Goal: Complete application form

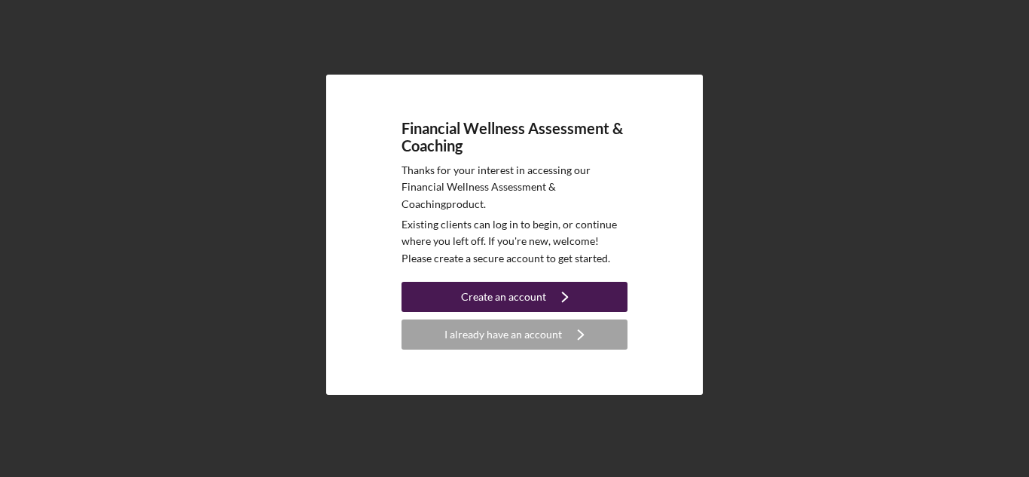
click at [555, 295] on icon "Icon/Navigate" at bounding box center [565, 297] width 38 height 38
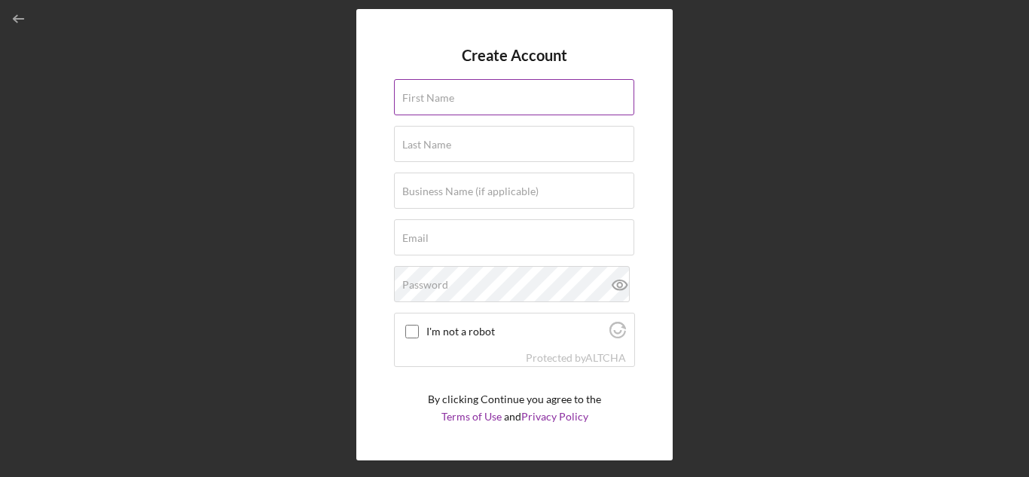
click at [430, 92] on label "First Name" at bounding box center [428, 98] width 52 height 12
click at [430, 92] on input "First Name" at bounding box center [514, 97] width 240 height 36
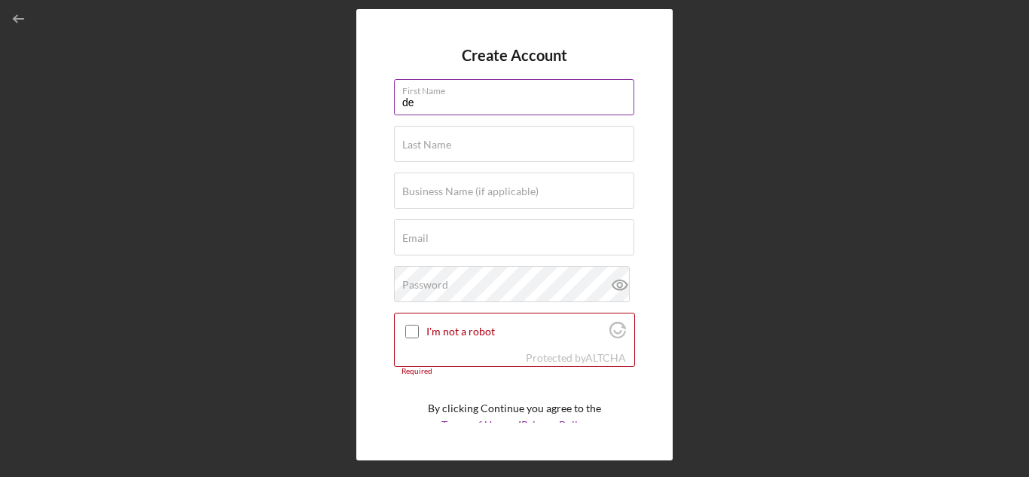
type input "[PERSON_NAME]"
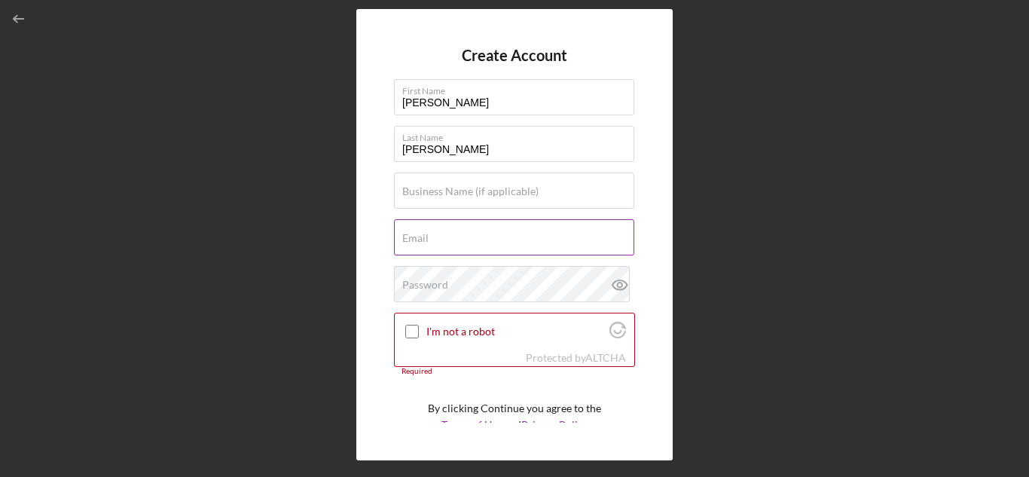
click at [422, 231] on div "Email Required" at bounding box center [514, 238] width 241 height 38
type input "[EMAIL_ADDRESS][DOMAIN_NAME]"
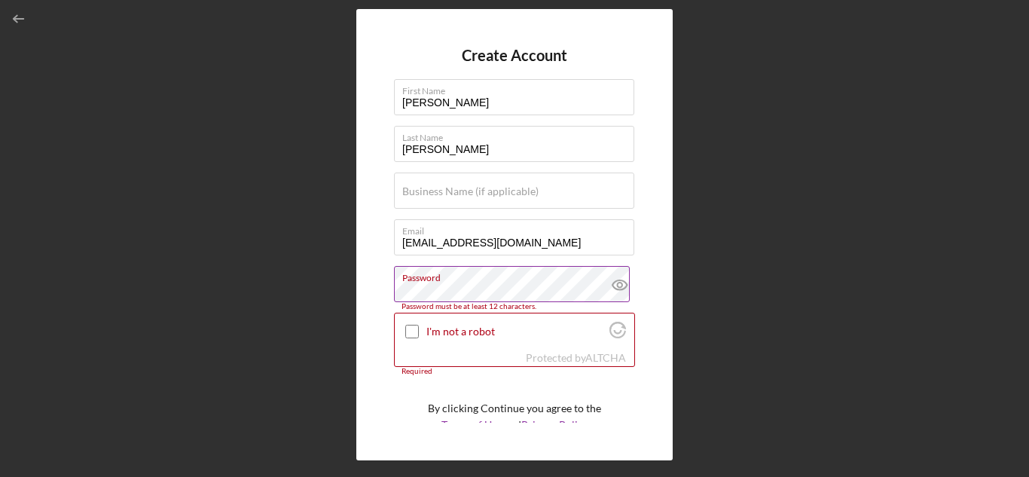
click at [617, 289] on icon at bounding box center [620, 285] width 14 height 10
click at [415, 331] on input "I'm not a robot" at bounding box center [412, 332] width 14 height 14
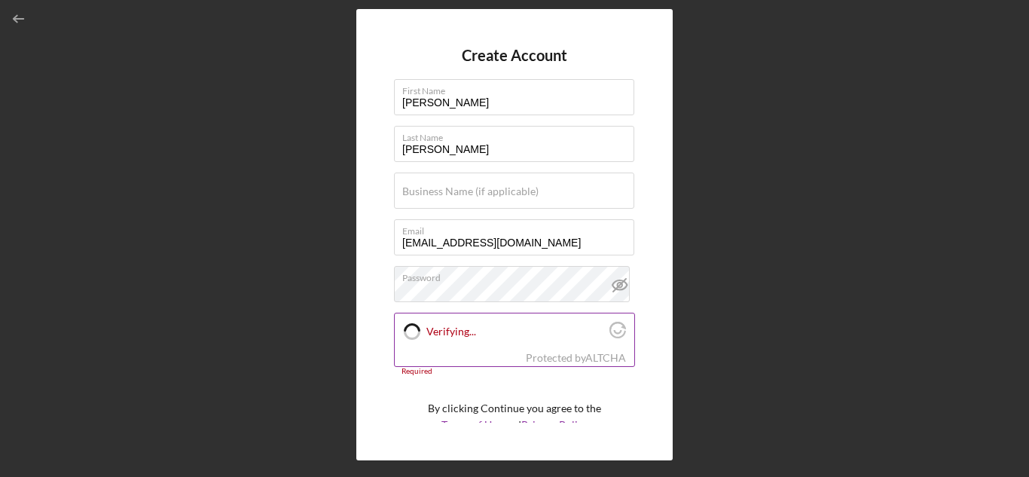
checkbox input "true"
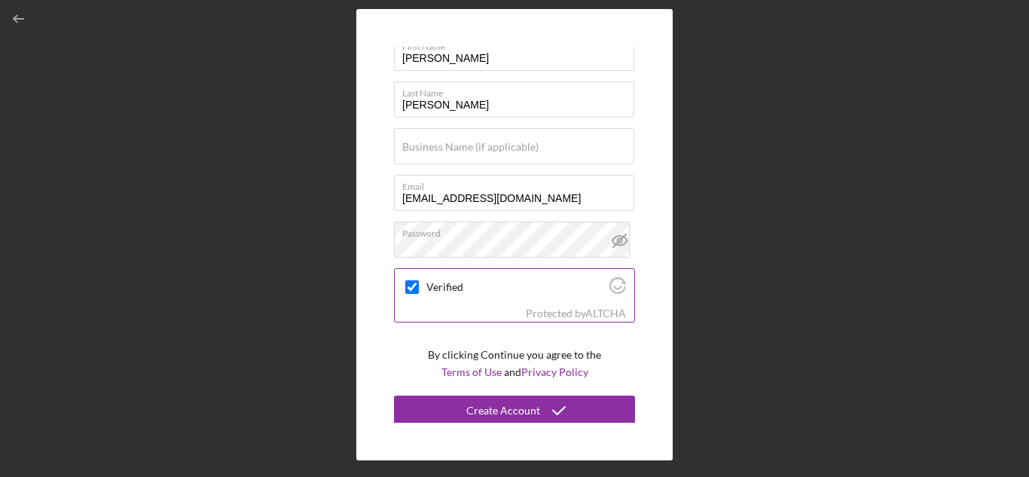
scroll to position [47, 0]
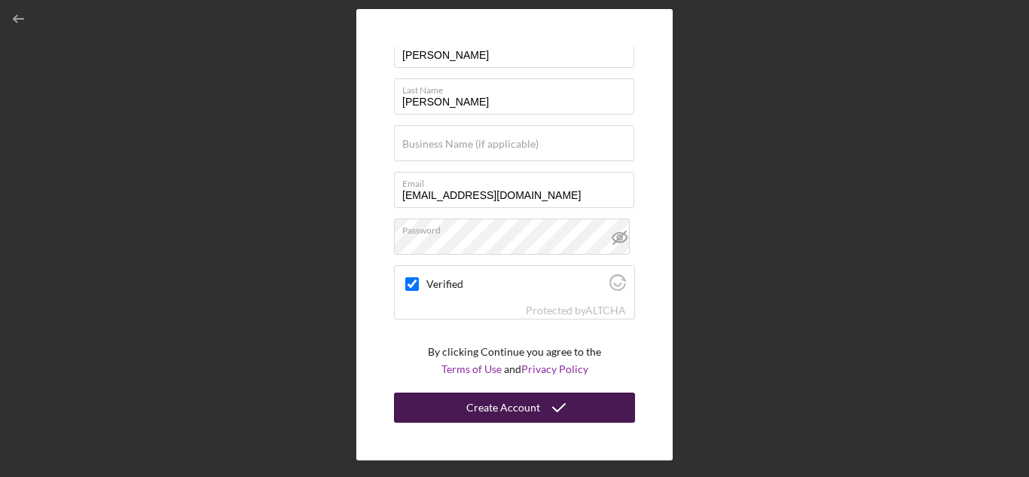
click at [531, 413] on div "Create Account" at bounding box center [503, 408] width 74 height 30
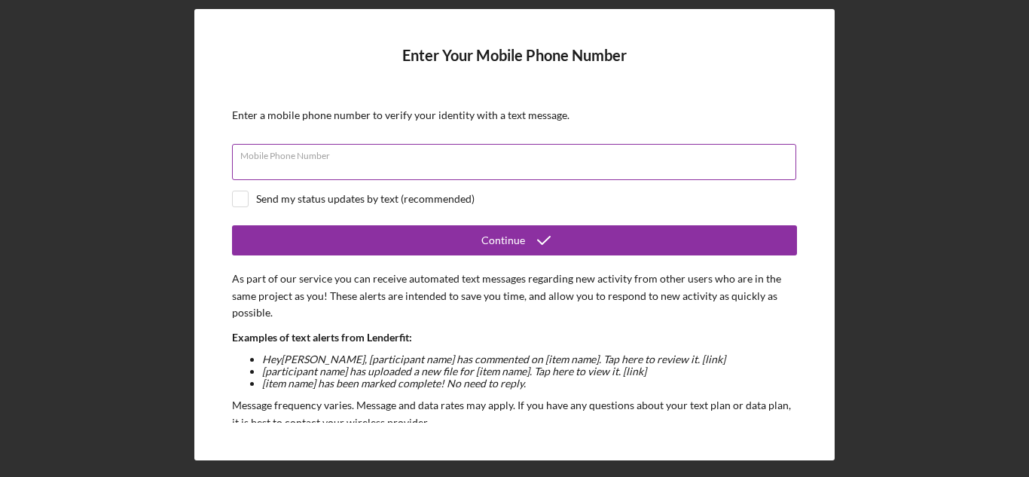
click at [534, 160] on div "Mobile Phone Number" at bounding box center [514, 163] width 565 height 38
type input "[PHONE_NUMBER]"
click at [236, 218] on form "Enter Your Mobile Phone Number Enter a mobile phone number to verify your ident…" at bounding box center [514, 234] width 565 height 375
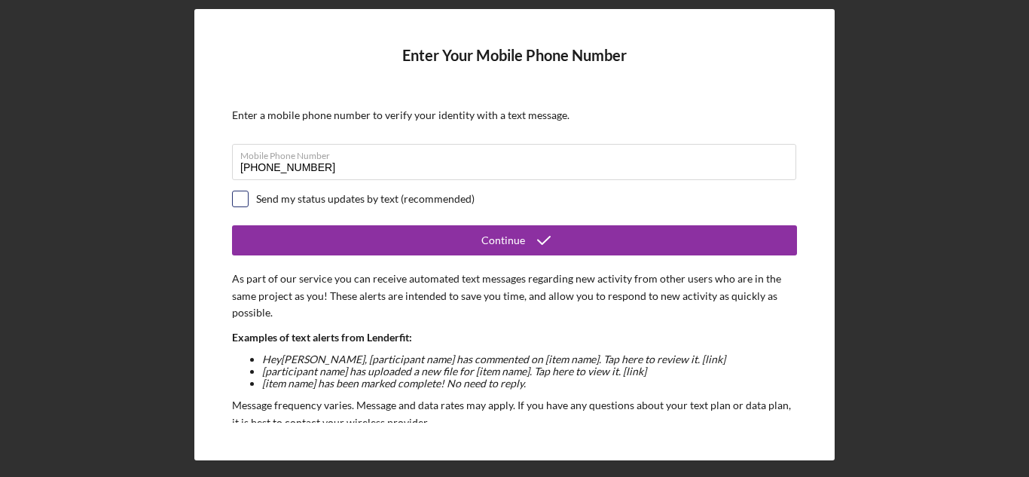
click at [243, 206] on input "checkbox" at bounding box center [240, 198] width 15 height 15
checkbox input "true"
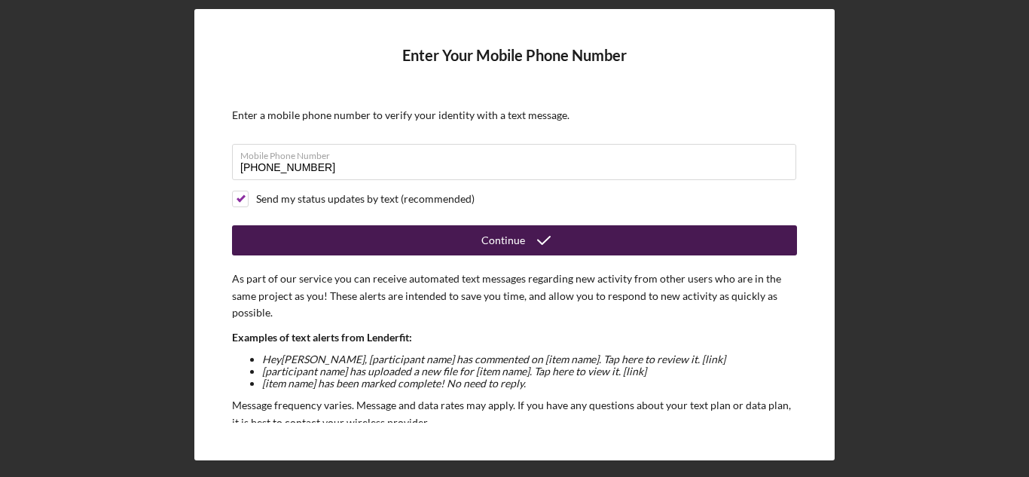
click at [598, 238] on button "Continue" at bounding box center [514, 240] width 565 height 30
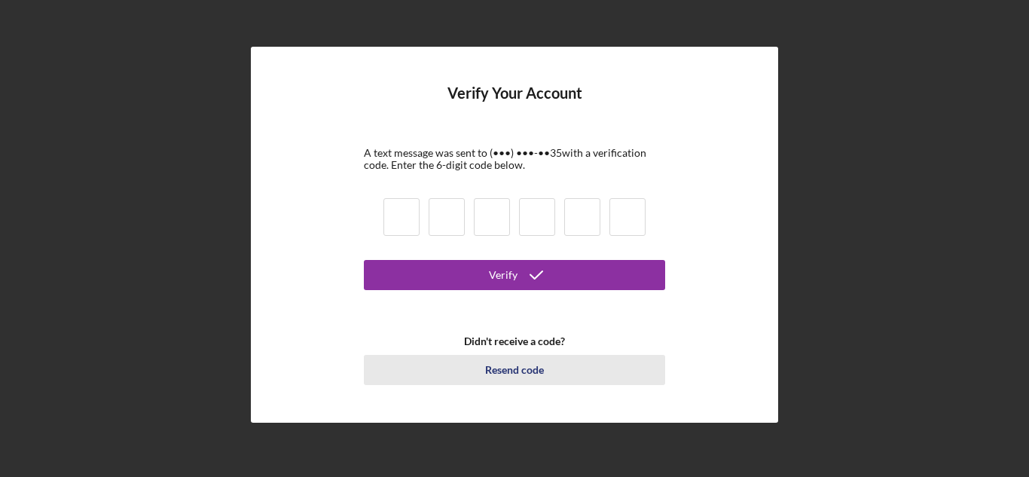
click at [512, 368] on div "Resend code" at bounding box center [514, 370] width 59 height 30
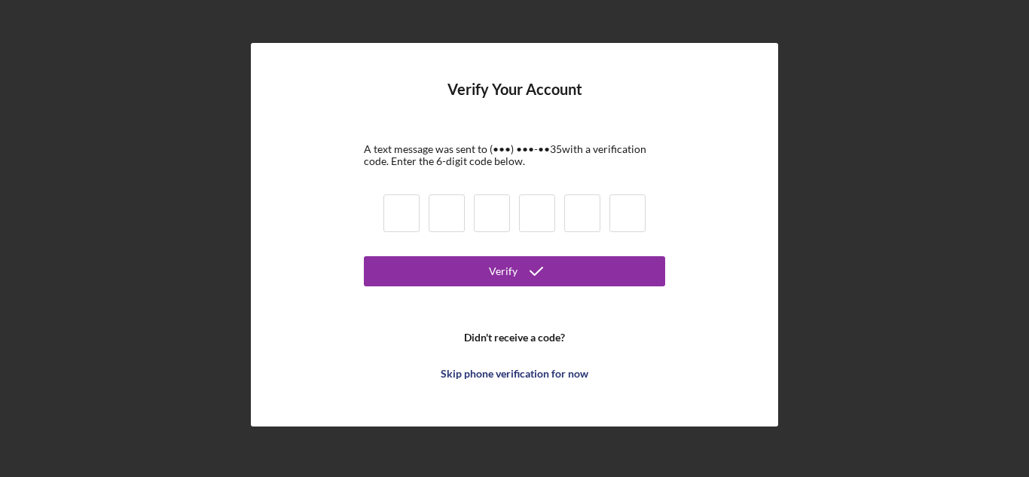
click at [401, 227] on input at bounding box center [402, 213] width 36 height 38
type input "6"
type input "0"
type input "5"
type input "7"
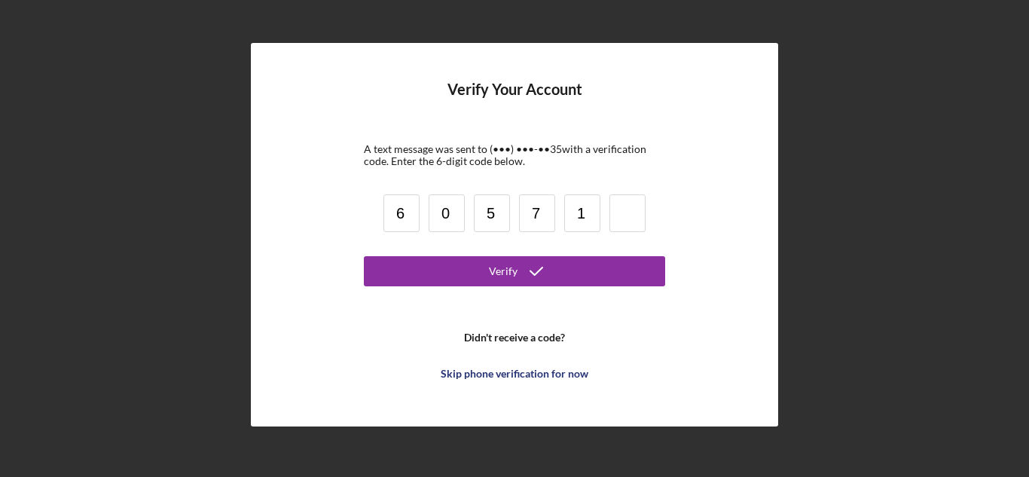
type input "1"
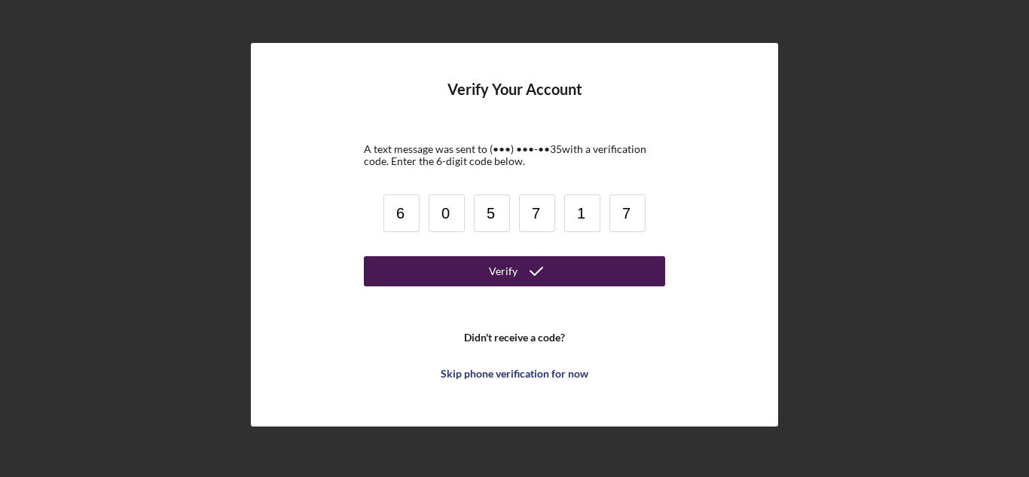
type input "7"
click at [451, 269] on button "Verify" at bounding box center [514, 271] width 301 height 30
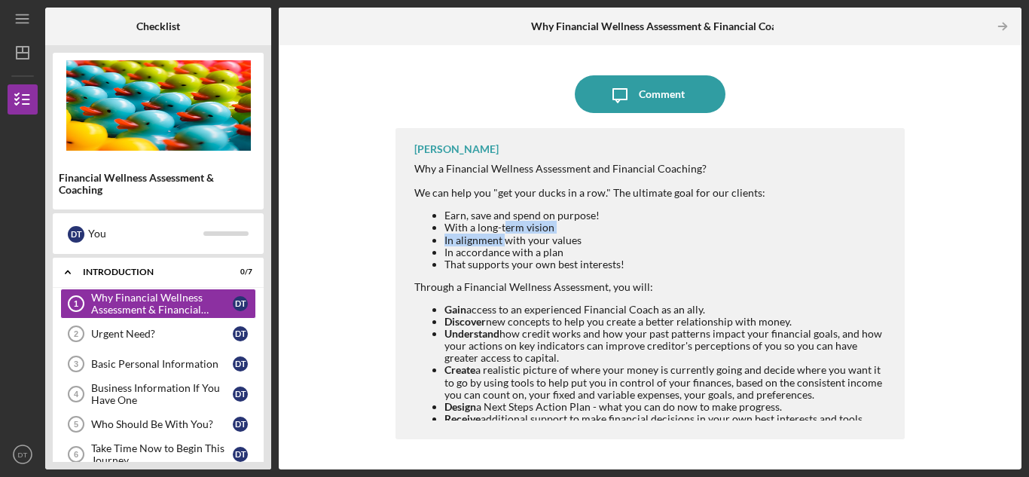
drag, startPoint x: 505, startPoint y: 222, endPoint x: 506, endPoint y: 234, distance: 11.4
click at [506, 234] on ul "Earn, save and spend on purpose! With a long-term vision In alignment with your…" at bounding box center [651, 239] width 475 height 60
click at [629, 257] on li "In accordance with a plan" at bounding box center [667, 252] width 445 height 12
click at [901, 443] on div "[PERSON_NAME] Why a Financial Wellness Assessment and Financial Coaching? We ca…" at bounding box center [650, 287] width 509 height 319
click at [896, 446] on div "[PERSON_NAME] Why a Financial Wellness Assessment and Financial Coaching? We ca…" at bounding box center [650, 287] width 509 height 319
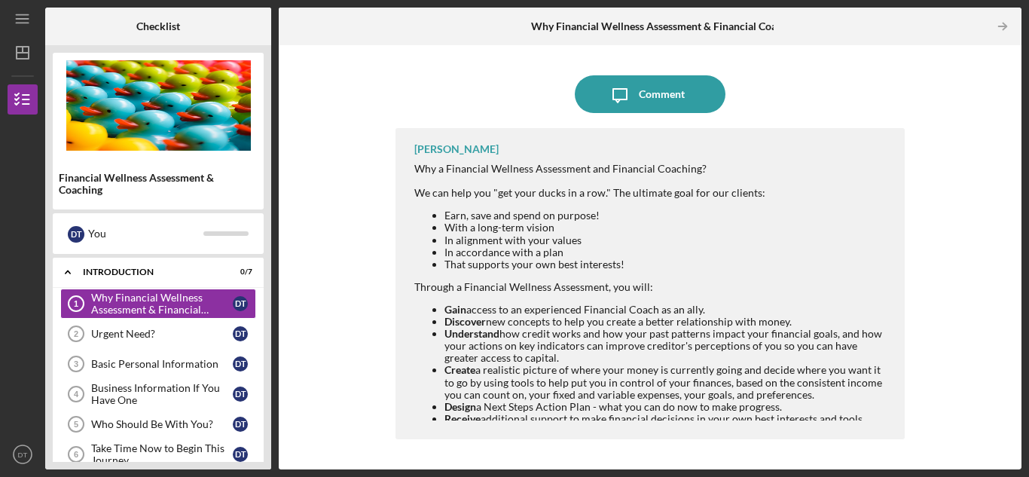
drag, startPoint x: 579, startPoint y: 357, endPoint x: 591, endPoint y: 326, distance: 33.2
click at [591, 328] on li "Understand how credit works and how your past patterns impact your financial go…" at bounding box center [667, 346] width 445 height 36
click at [166, 325] on link "Urgent Need? 2 Urgent Need? D T" at bounding box center [158, 334] width 196 height 30
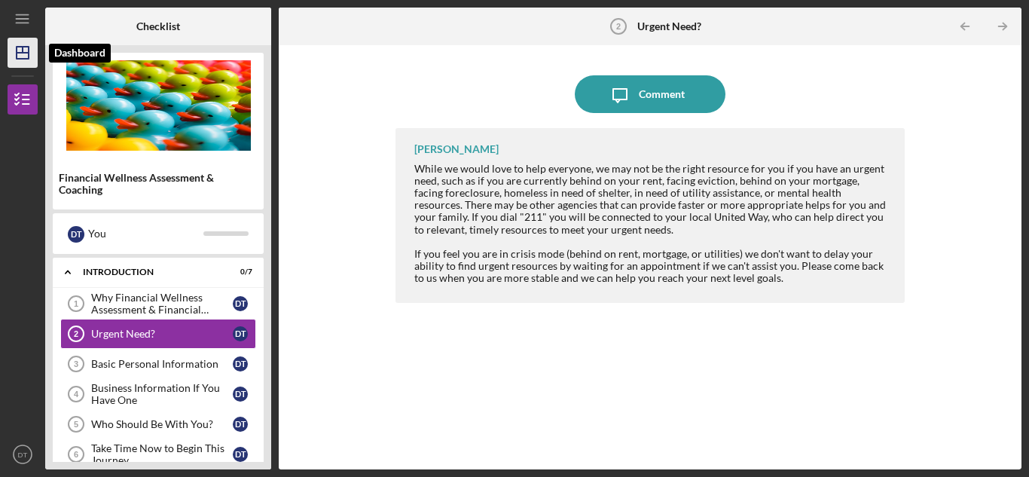
click at [19, 63] on icon "Icon/Dashboard" at bounding box center [23, 53] width 38 height 38
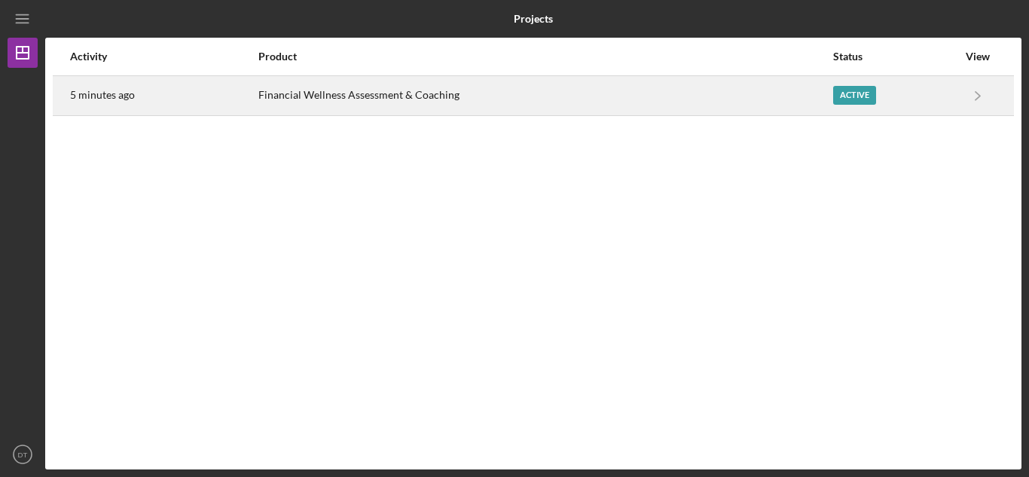
click at [869, 96] on div "Active" at bounding box center [854, 95] width 43 height 19
